Goal: Task Accomplishment & Management: Complete application form

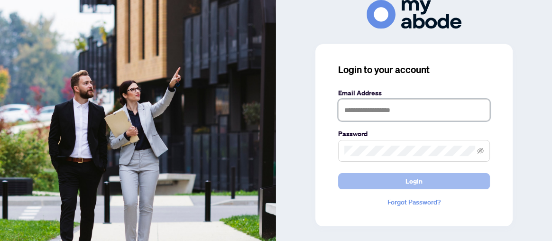
type input "**********"
click at [426, 176] on button "Login" at bounding box center [414, 181] width 152 height 16
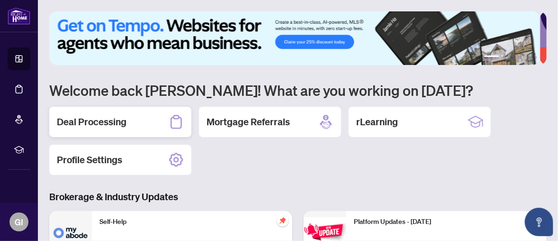
click at [106, 117] on h2 "Deal Processing" at bounding box center [92, 121] width 70 height 13
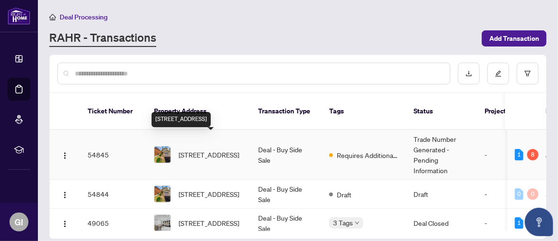
click at [196, 149] on span "[STREET_ADDRESS]" at bounding box center [209, 154] width 61 height 10
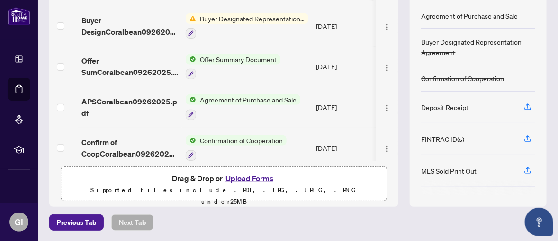
scroll to position [159, 0]
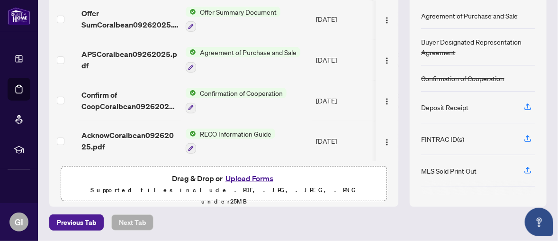
click at [254, 177] on button "Upload Forms" at bounding box center [250, 178] width 54 height 12
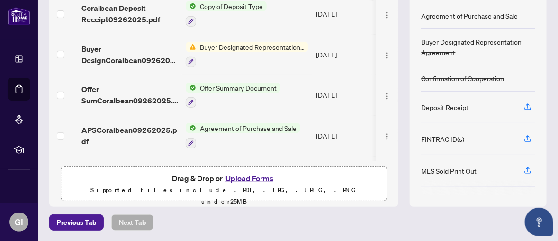
click at [254, 176] on button "Upload Forms" at bounding box center [250, 178] width 54 height 12
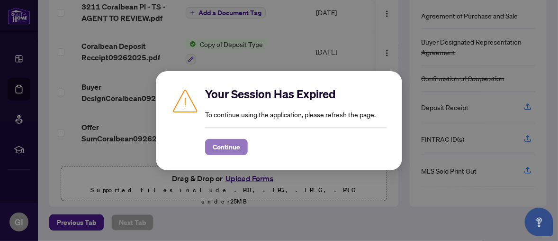
click at [232, 150] on span "Continue" at bounding box center [226, 146] width 27 height 15
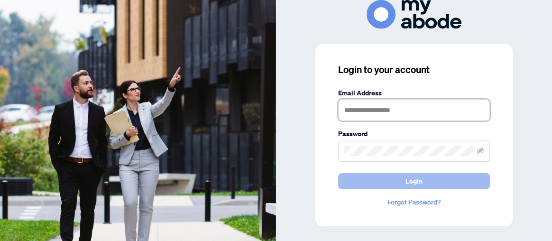
type input "**********"
click at [411, 178] on span "Login" at bounding box center [413, 180] width 17 height 15
type input "**********"
click at [431, 179] on button "Login" at bounding box center [414, 181] width 152 height 16
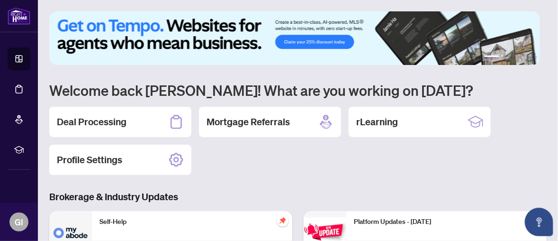
click at [128, 116] on div "Deal Processing" at bounding box center [120, 122] width 142 height 30
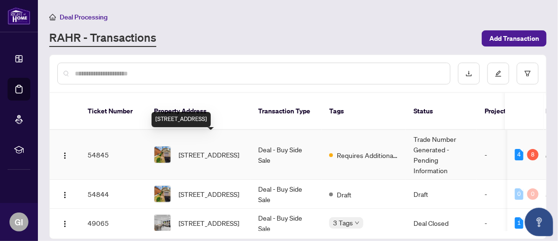
click at [204, 149] on span "[STREET_ADDRESS]" at bounding box center [209, 154] width 61 height 10
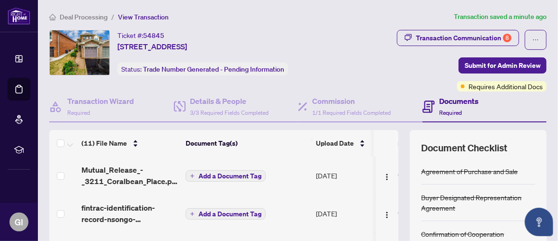
scroll to position [155, 0]
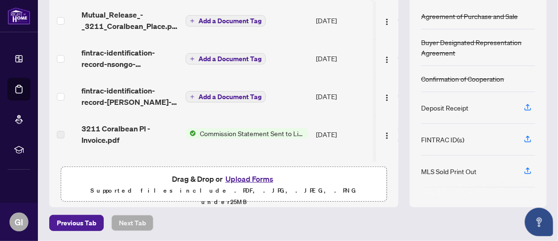
click at [253, 176] on button "Upload Forms" at bounding box center [250, 178] width 54 height 12
click at [250, 176] on button "Upload Forms" at bounding box center [250, 178] width 54 height 12
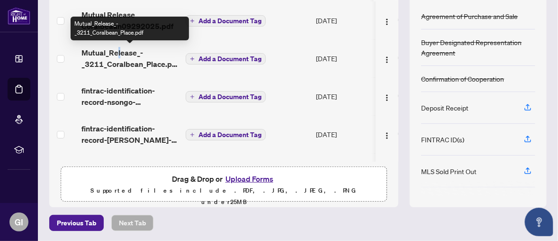
click at [118, 52] on span "Mutual_Release_-_3211_Coralbean_Place.pdf" at bounding box center [130, 58] width 97 height 23
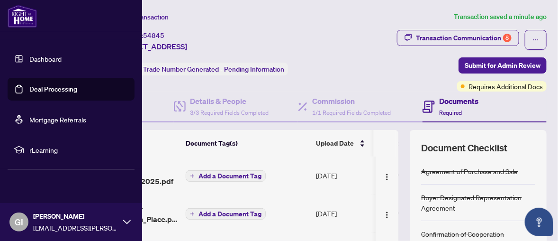
click at [29, 88] on link "Deal Processing" at bounding box center [53, 89] width 48 height 9
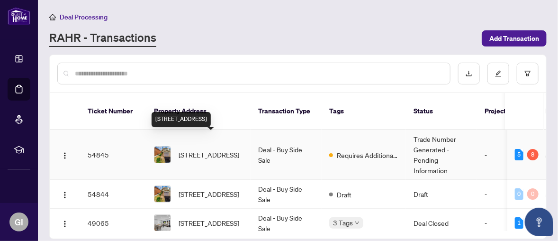
click at [208, 149] on span "3211 Coralbean Pl, Mississauga, Ontario L5N 7C9, Canada" at bounding box center [209, 154] width 61 height 10
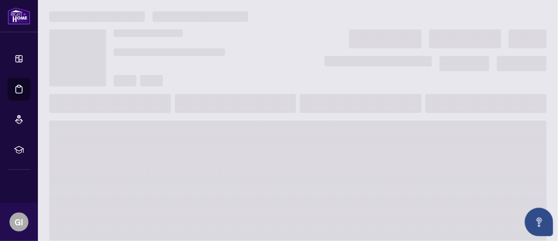
click at [208, 144] on span at bounding box center [298, 196] width 498 height 152
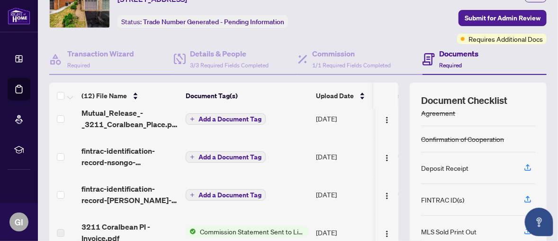
scroll to position [95, 0]
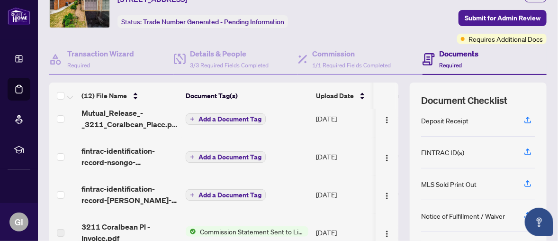
click at [448, 118] on div "Deposit Receipt" at bounding box center [444, 120] width 47 height 10
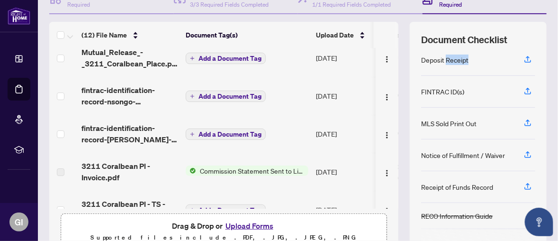
scroll to position [0, 0]
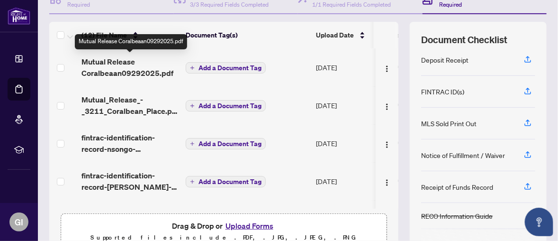
click at [140, 66] on span "Mutual Release Coralbeaan09292025.pdf" at bounding box center [130, 67] width 97 height 23
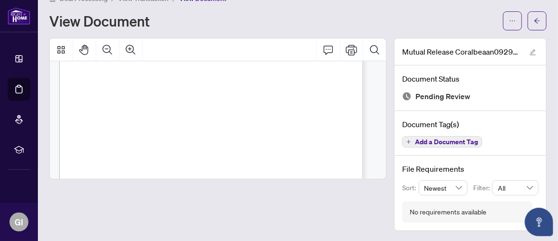
scroll to position [47, 0]
click at [534, 24] on span "button" at bounding box center [537, 20] width 7 height 15
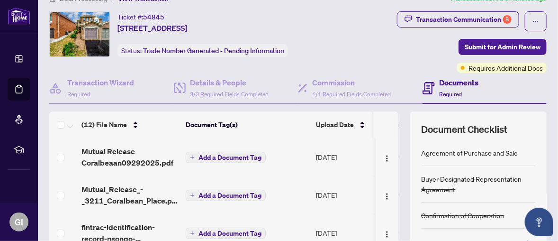
scroll to position [113, 0]
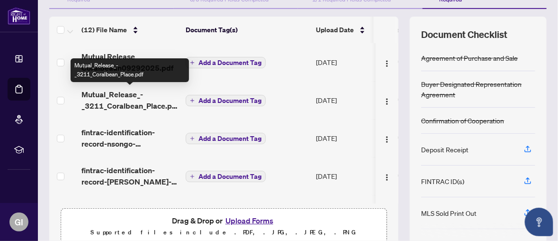
click at [144, 102] on span "Mutual_Release_-_3211_Coralbean_Place.pdf" at bounding box center [130, 100] width 97 height 23
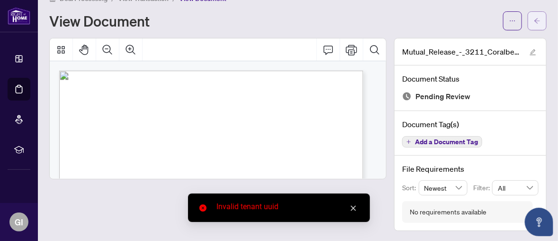
click at [534, 18] on icon "arrow-left" at bounding box center [537, 21] width 7 height 7
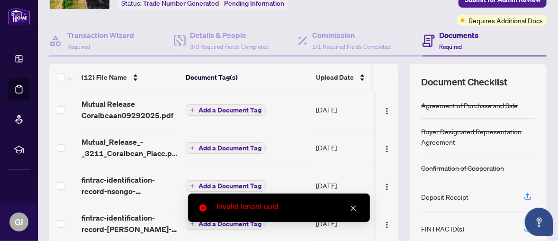
scroll to position [47, 0]
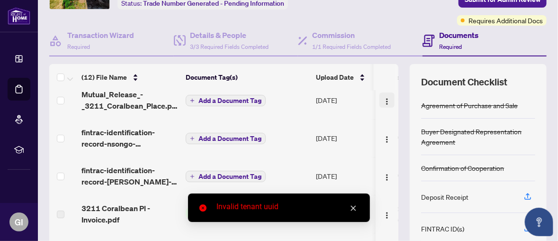
click at [383, 100] on img "button" at bounding box center [387, 102] width 8 height 8
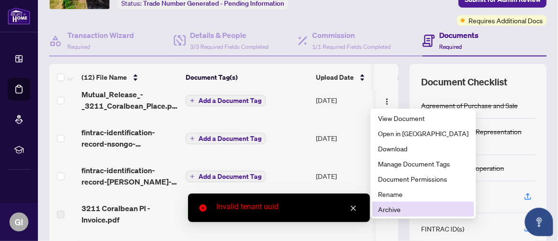
click at [395, 210] on span "Archive" at bounding box center [423, 209] width 91 height 10
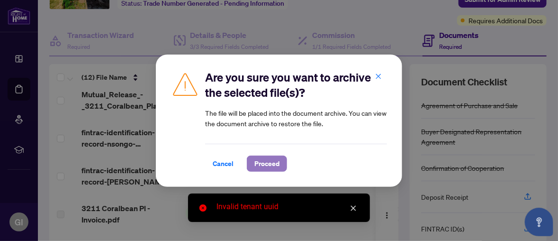
click at [276, 159] on button "Proceed" at bounding box center [267, 163] width 40 height 16
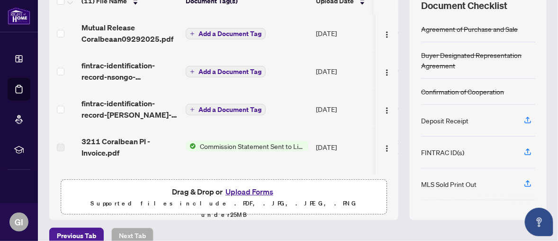
scroll to position [95, 0]
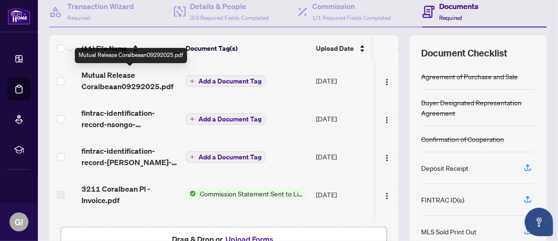
click at [133, 84] on span "Mutual Release Coralbeaan09292025.pdf" at bounding box center [130, 80] width 97 height 23
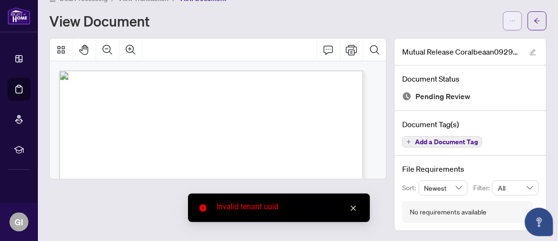
click at [514, 20] on button "button" at bounding box center [512, 20] width 19 height 19
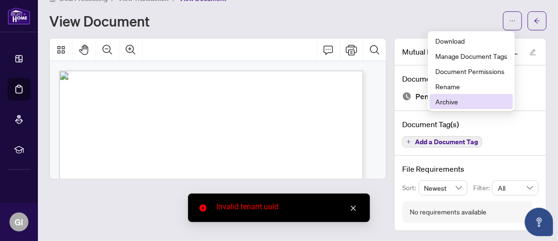
click at [453, 102] on span "Archive" at bounding box center [471, 101] width 72 height 10
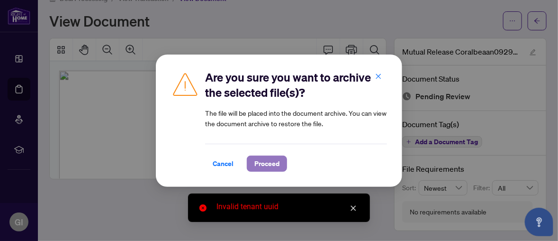
click at [263, 162] on span "Proceed" at bounding box center [266, 163] width 25 height 15
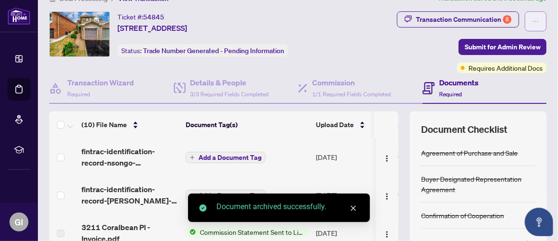
click at [534, 16] on button "button" at bounding box center [536, 21] width 22 height 20
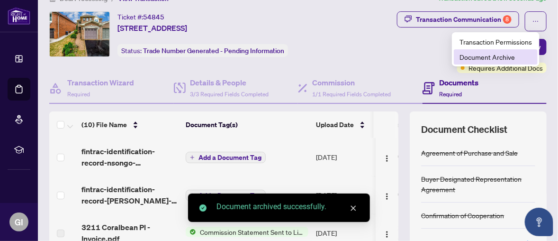
click at [484, 58] on span "Document Archive" at bounding box center [496, 57] width 73 height 10
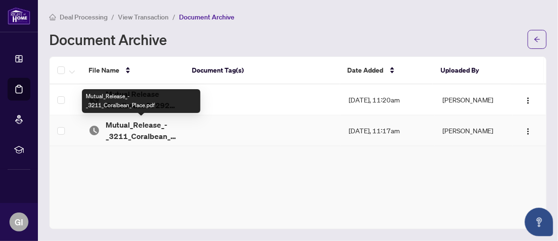
click at [145, 132] on span "Mutual_Release_-_3211_Coralbean_Place.pdf" at bounding box center [142, 130] width 72 height 23
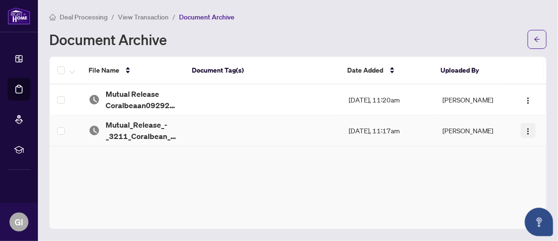
click at [526, 129] on img "button" at bounding box center [529, 131] width 8 height 8
click at [518, 148] on span "Restore File" at bounding box center [508, 148] width 36 height 10
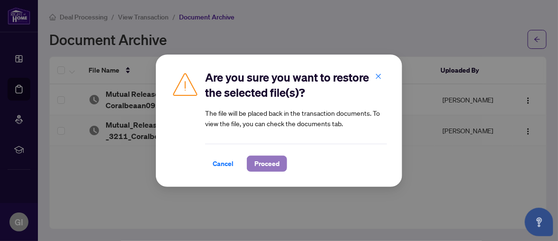
click at [276, 162] on button "Proceed" at bounding box center [267, 163] width 40 height 16
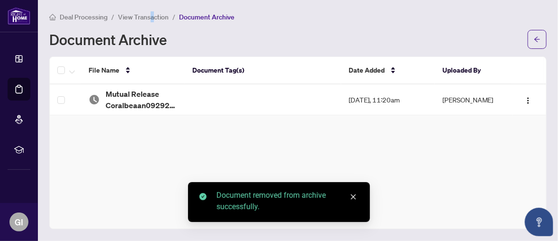
click at [150, 19] on span "View Transaction" at bounding box center [143, 17] width 51 height 9
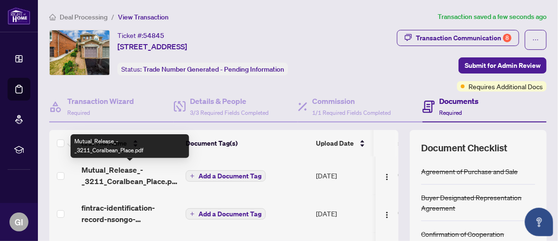
click at [142, 178] on span "Mutual_Release_-_3211_Coralbean_Place.pdf" at bounding box center [130, 175] width 97 height 23
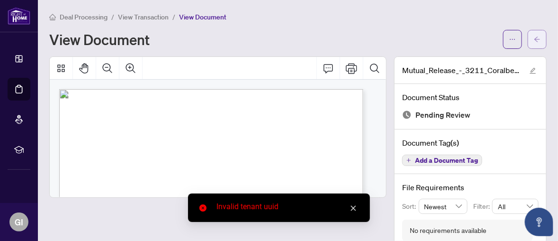
click at [535, 38] on button "button" at bounding box center [537, 39] width 19 height 19
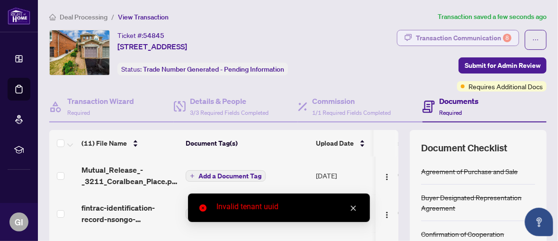
click at [433, 41] on div "Transaction Communication 8" at bounding box center [464, 37] width 96 height 15
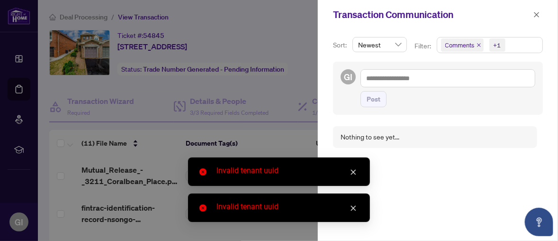
scroll to position [1, 0]
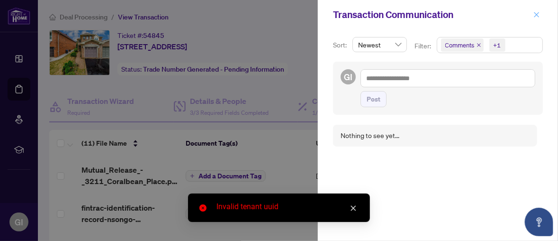
click at [534, 13] on icon "close" at bounding box center [537, 14] width 7 height 7
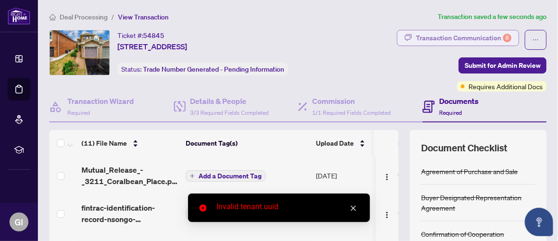
click at [434, 43] on div "Transaction Communication 8" at bounding box center [464, 37] width 96 height 15
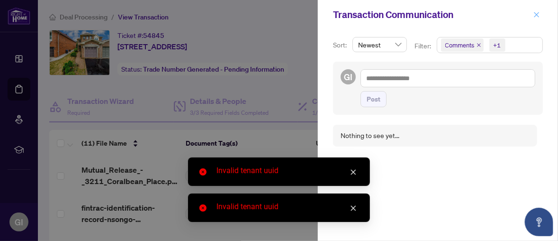
click at [535, 14] on icon "close" at bounding box center [537, 14] width 7 height 7
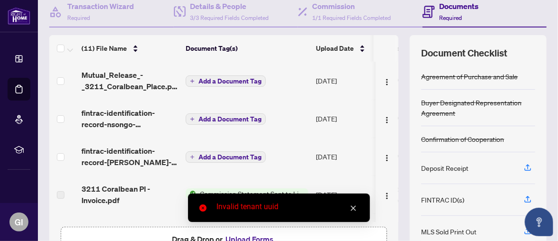
scroll to position [95, 0]
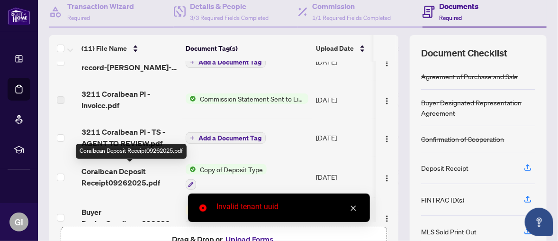
click at [150, 169] on span "Coralbean Deposit Receipt09262025.pdf" at bounding box center [130, 176] width 97 height 23
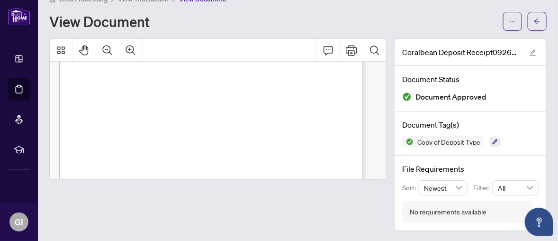
scroll to position [115, 0]
click at [534, 16] on span "button" at bounding box center [537, 21] width 7 height 15
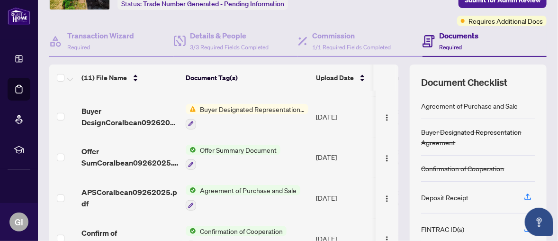
scroll to position [272, 0]
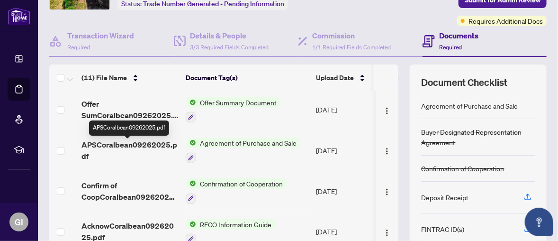
click at [152, 144] on span "APSCoralbean09262025.pdf" at bounding box center [130, 150] width 97 height 23
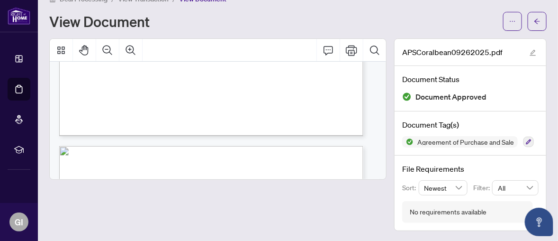
scroll to position [237, 0]
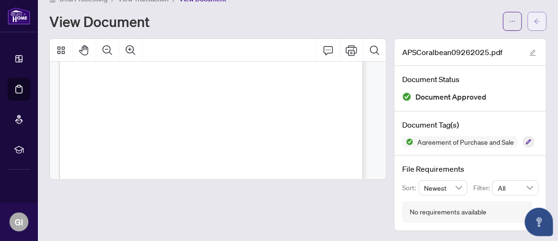
click at [536, 19] on button "button" at bounding box center [537, 21] width 19 height 19
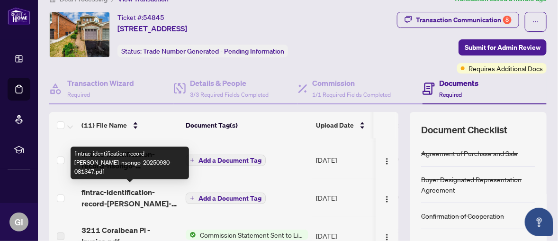
scroll to position [130, 0]
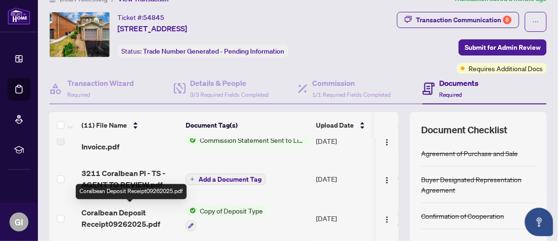
click at [154, 213] on span "Coralbean Deposit Receipt09262025.pdf" at bounding box center [130, 218] width 97 height 23
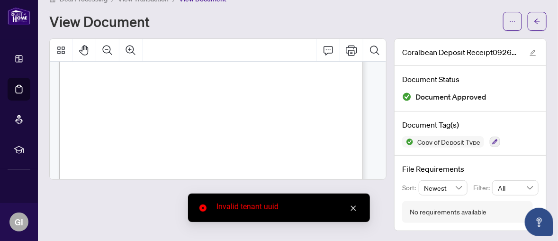
scroll to position [284, 0]
click at [536, 19] on button "button" at bounding box center [537, 21] width 19 height 19
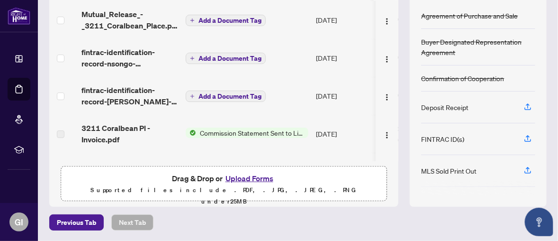
click at [253, 172] on button "Upload Forms" at bounding box center [250, 178] width 54 height 12
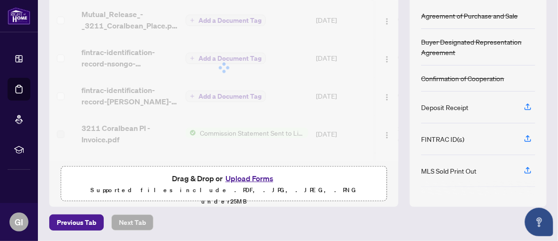
scroll to position [108, 0]
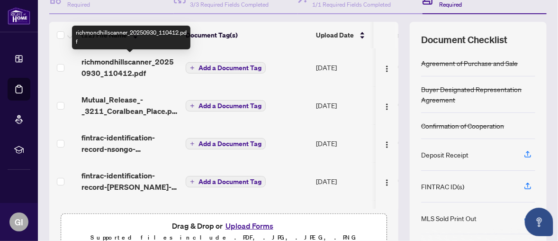
click at [150, 64] on span "richmondhillscanner_20250930_110412.pdf" at bounding box center [130, 67] width 97 height 23
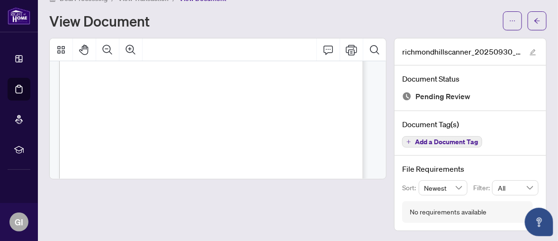
scroll to position [302, 0]
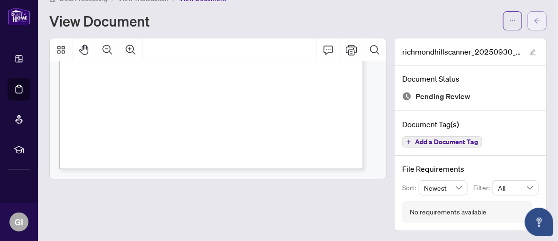
click at [534, 25] on span "button" at bounding box center [537, 20] width 7 height 15
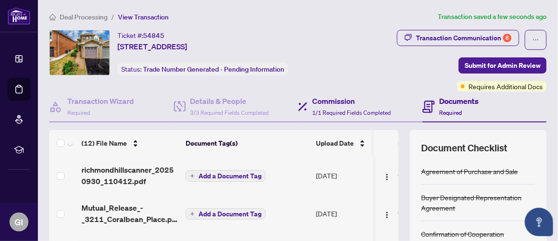
scroll to position [47, 0]
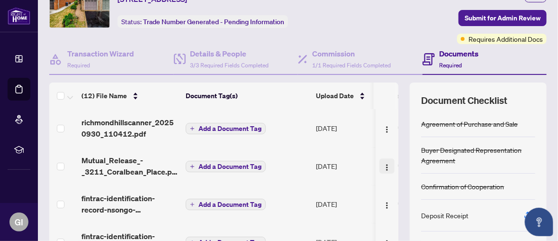
click at [383, 162] on span "button" at bounding box center [387, 166] width 8 height 10
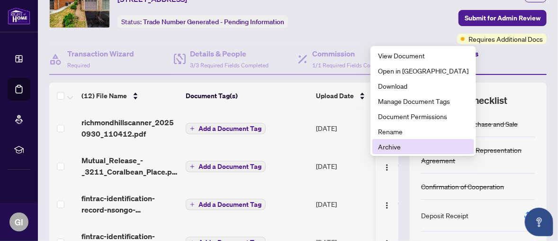
click at [394, 143] on span "Archive" at bounding box center [423, 146] width 91 height 10
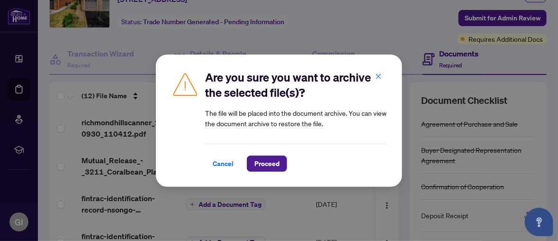
click at [262, 153] on div "Cancel Proceed" at bounding box center [296, 158] width 182 height 28
click at [261, 162] on span "Proceed" at bounding box center [266, 163] width 25 height 15
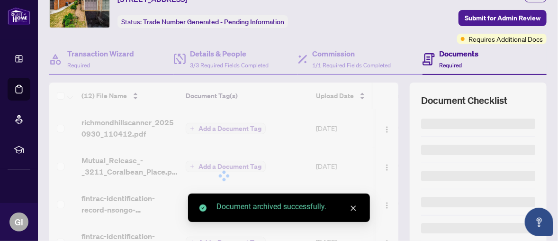
scroll to position [0, 0]
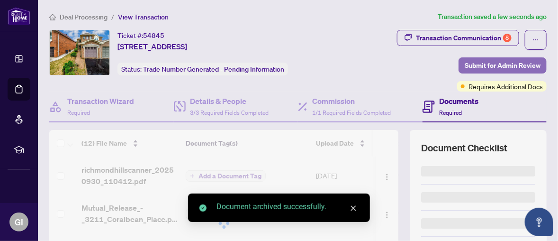
click at [470, 62] on span "Submit for Admin Review" at bounding box center [503, 65] width 76 height 15
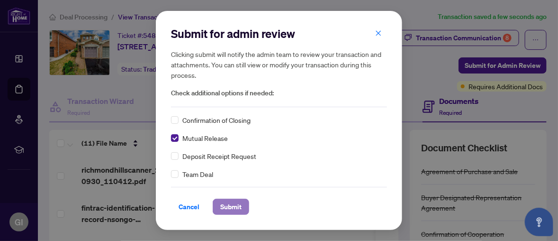
click at [225, 205] on span "Submit" at bounding box center [230, 206] width 21 height 15
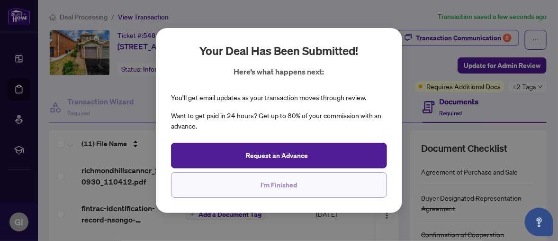
click at [277, 183] on span "I'm Finished" at bounding box center [279, 184] width 36 height 15
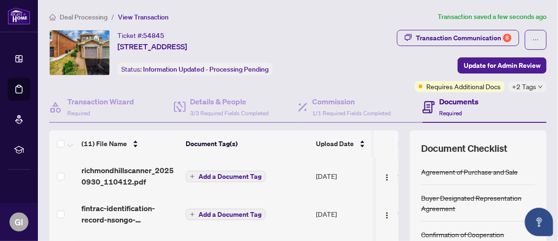
click at [187, 33] on div "Ticket #: 54845 3211 Coralbean Pl, Mississauga, Ontario L5N 7C9, Canada" at bounding box center [153, 41] width 70 height 22
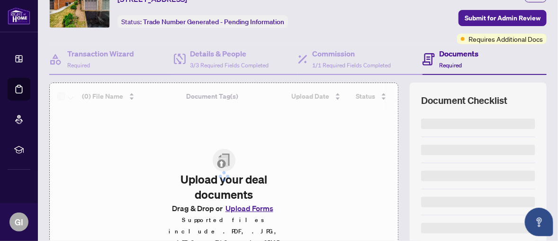
scroll to position [95, 0]
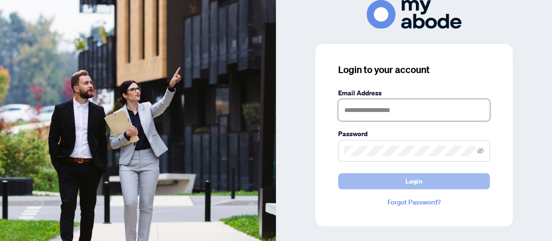
type input "**********"
click at [428, 178] on button "Login" at bounding box center [414, 181] width 152 height 16
